Goal: Task Accomplishment & Management: Manage account settings

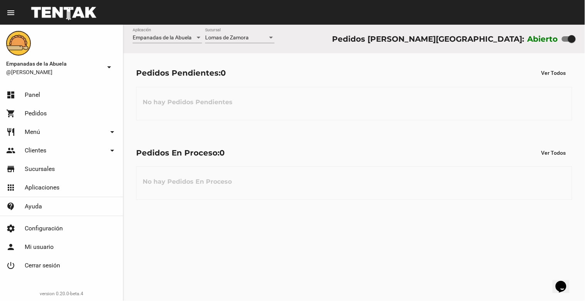
click at [40, 130] on link "restaurant Menú arrow_drop_down" at bounding box center [61, 132] width 123 height 19
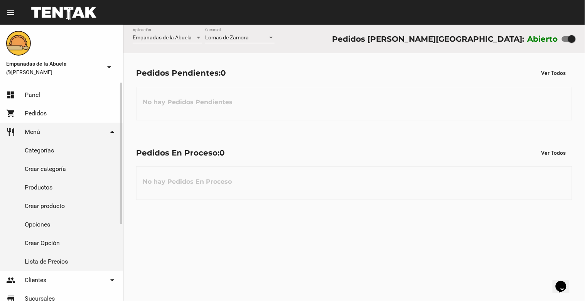
click at [38, 186] on link "Productos" at bounding box center [61, 187] width 123 height 19
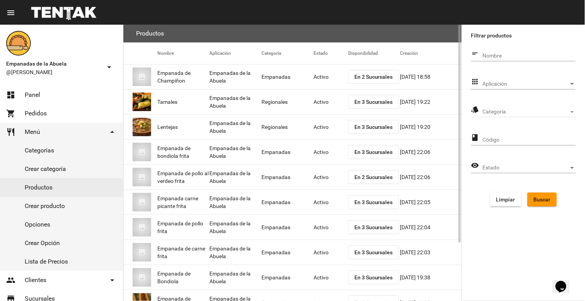
scroll to position [73, 0]
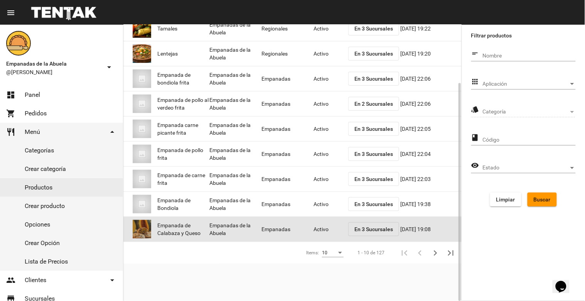
click at [320, 226] on mat-cell "Activo" at bounding box center [330, 229] width 35 height 25
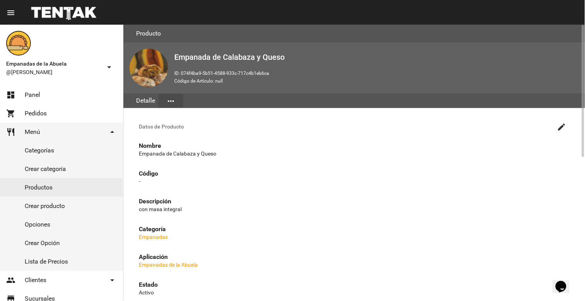
click at [561, 125] on mat-icon "create" at bounding box center [561, 126] width 9 height 9
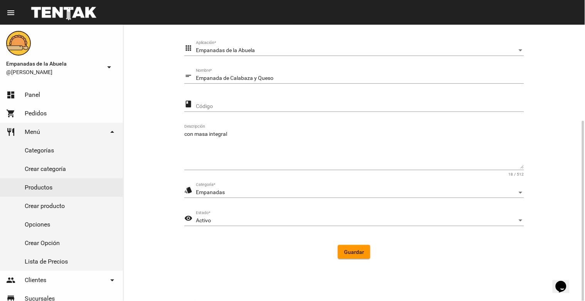
scroll to position [105, 0]
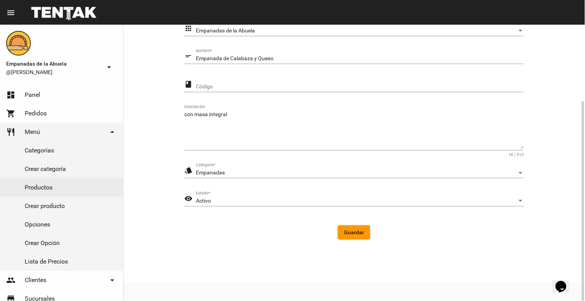
click at [237, 202] on div "Activo" at bounding box center [356, 201] width 321 height 6
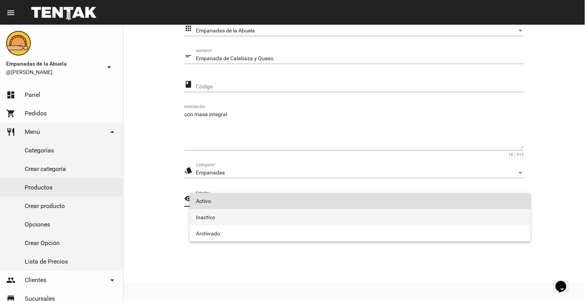
click at [224, 217] on span "Inactivo" at bounding box center [360, 217] width 328 height 16
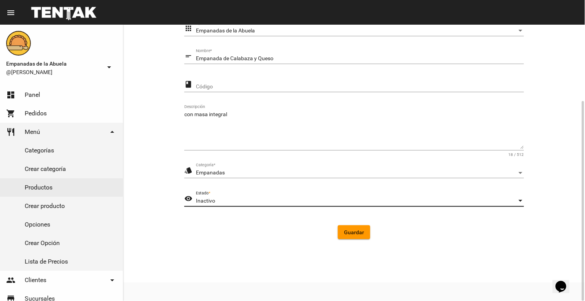
click at [348, 229] on span "Guardar" at bounding box center [354, 232] width 20 height 6
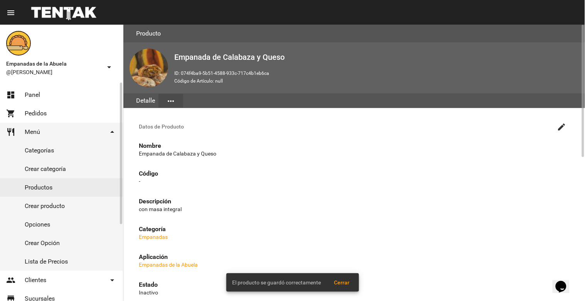
click at [42, 92] on link "dashboard Panel" at bounding box center [61, 95] width 123 height 19
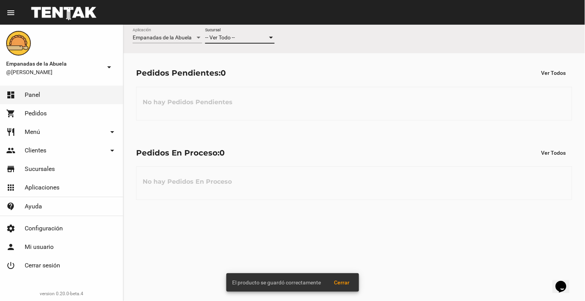
click at [232, 37] on span "-- Ver Todo --" at bounding box center [220, 37] width 30 height 6
click at [228, 66] on span "Lomas de Zamora" at bounding box center [239, 70] width 69 height 16
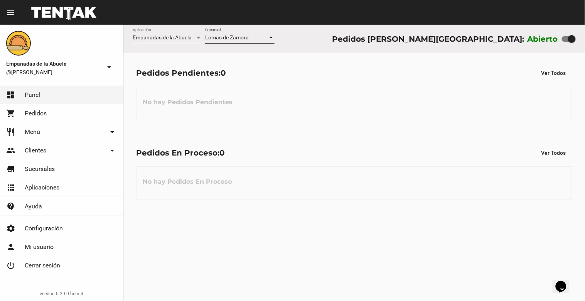
click at [236, 32] on div "Lomas de Zamora Sucursal" at bounding box center [239, 35] width 69 height 15
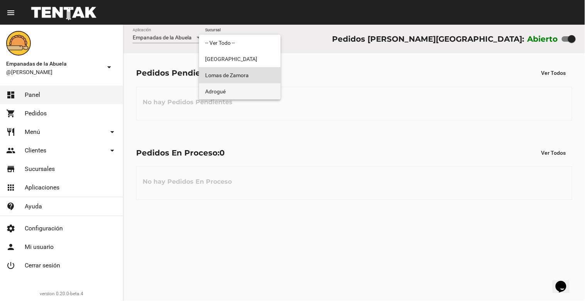
click at [243, 87] on span "Adrogué" at bounding box center [239, 91] width 69 height 16
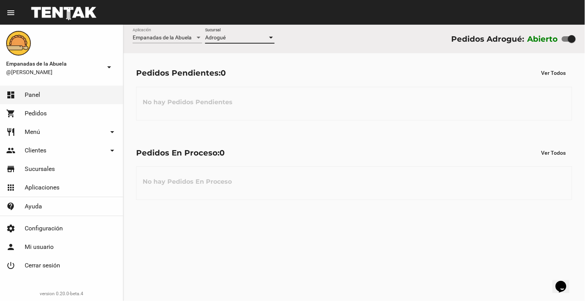
click at [246, 36] on div "Adrogué" at bounding box center [236, 38] width 62 height 6
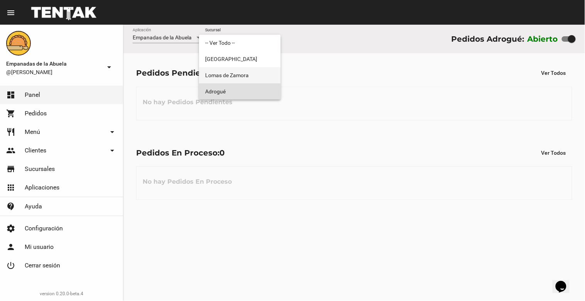
click at [243, 70] on span "Lomas de Zamora" at bounding box center [239, 75] width 69 height 16
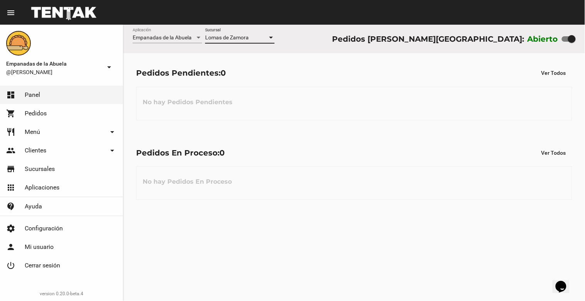
click at [238, 35] on span "Lomas de Zamora" at bounding box center [227, 37] width 44 height 6
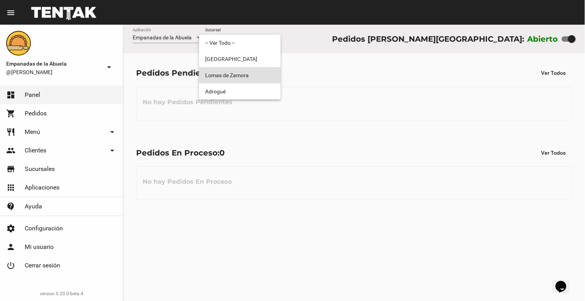
click at [382, 130] on div at bounding box center [292, 150] width 585 height 301
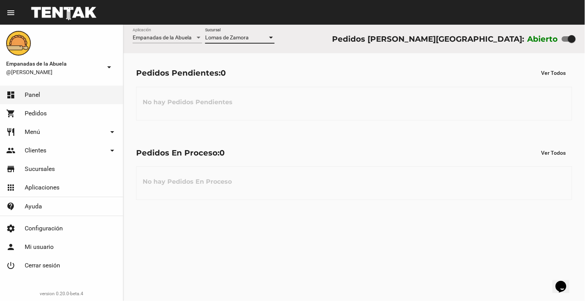
click at [229, 40] on span "Lomas de Zamora" at bounding box center [227, 37] width 44 height 6
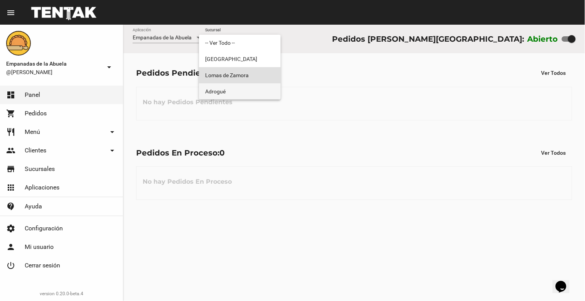
click at [233, 88] on span "Adrogué" at bounding box center [239, 91] width 69 height 16
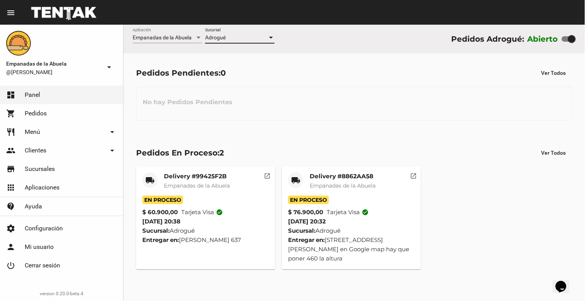
click at [241, 35] on div "Adrogué" at bounding box center [236, 38] width 62 height 6
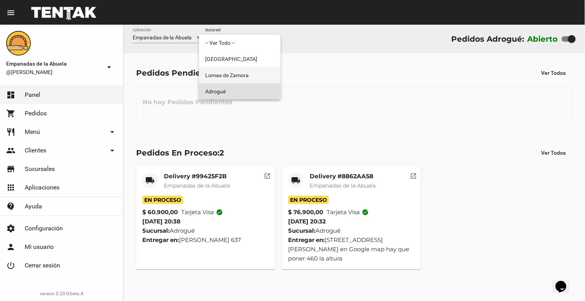
click at [239, 80] on span "Lomas de Zamora" at bounding box center [239, 75] width 69 height 16
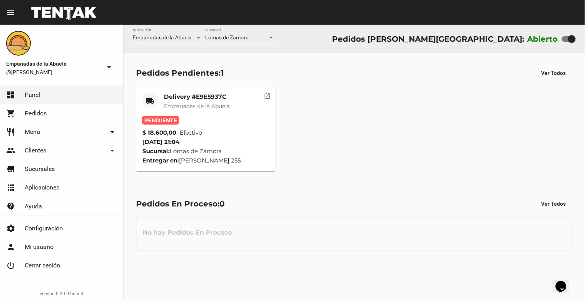
click at [215, 33] on div "Lomas de Zamora Sucursal" at bounding box center [239, 35] width 69 height 15
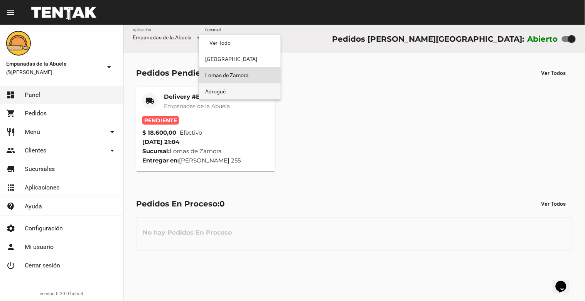
click at [216, 89] on span "Adrogué" at bounding box center [239, 91] width 69 height 16
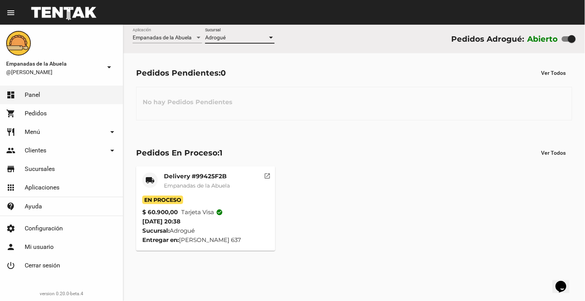
click at [230, 36] on div "Adrogué" at bounding box center [236, 38] width 62 height 6
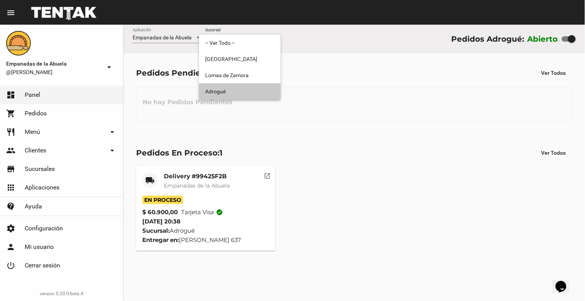
click at [228, 86] on span "Adrogué" at bounding box center [239, 91] width 69 height 16
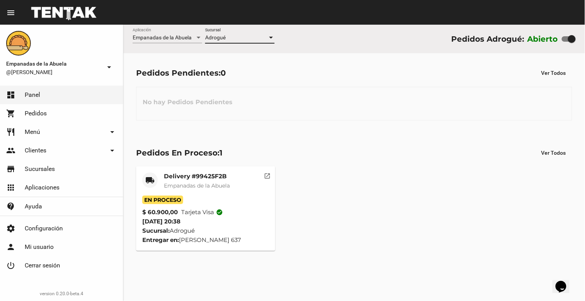
click at [244, 39] on div "Adrogué" at bounding box center [236, 38] width 62 height 6
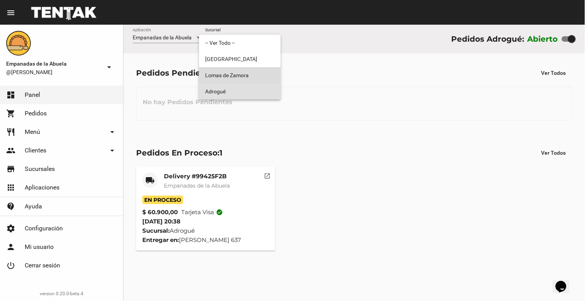
click at [244, 69] on span "Lomas de Zamora" at bounding box center [239, 75] width 69 height 16
